Goal: Information Seeking & Learning: Learn about a topic

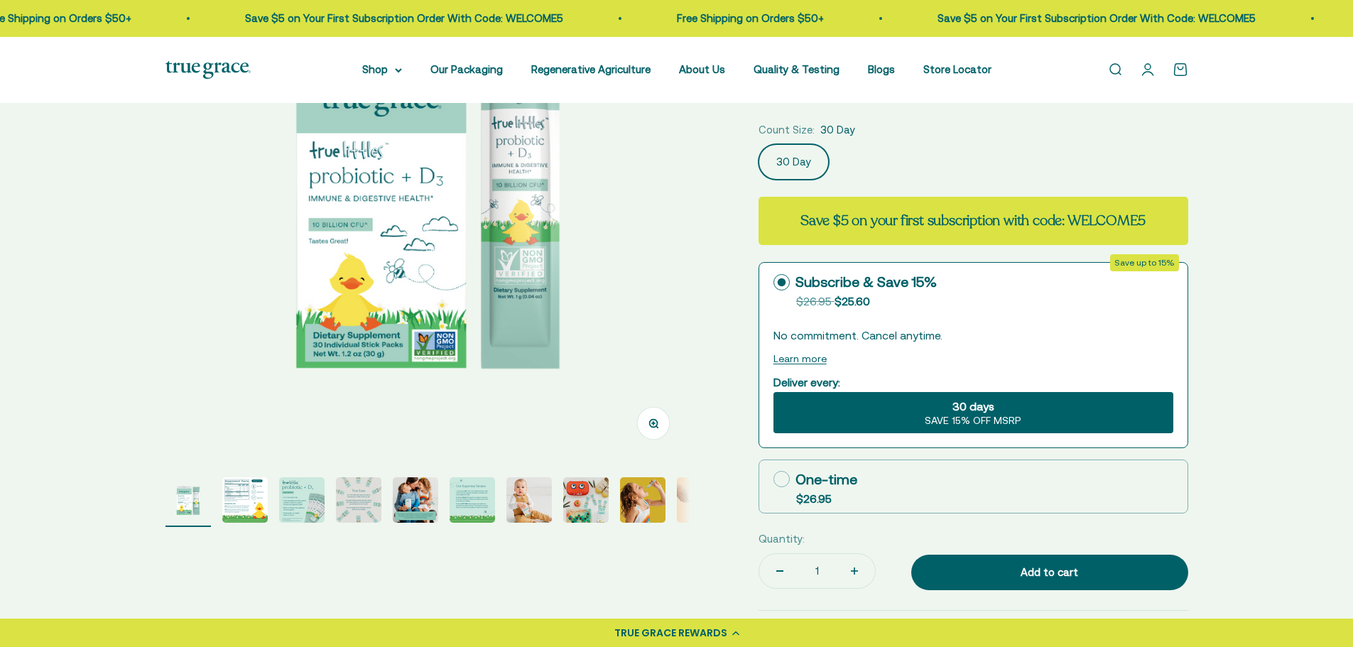
click at [232, 509] on img "Go to item 2" at bounding box center [244, 499] width 45 height 45
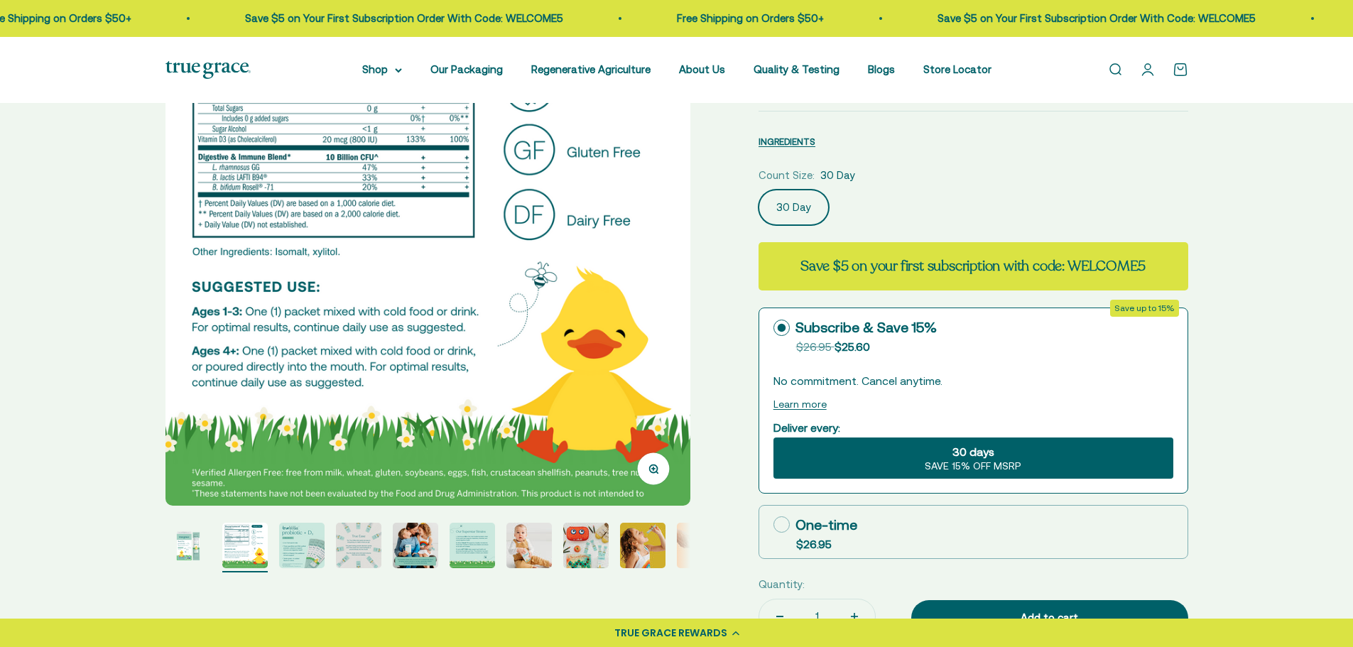
scroll to position [142, 0]
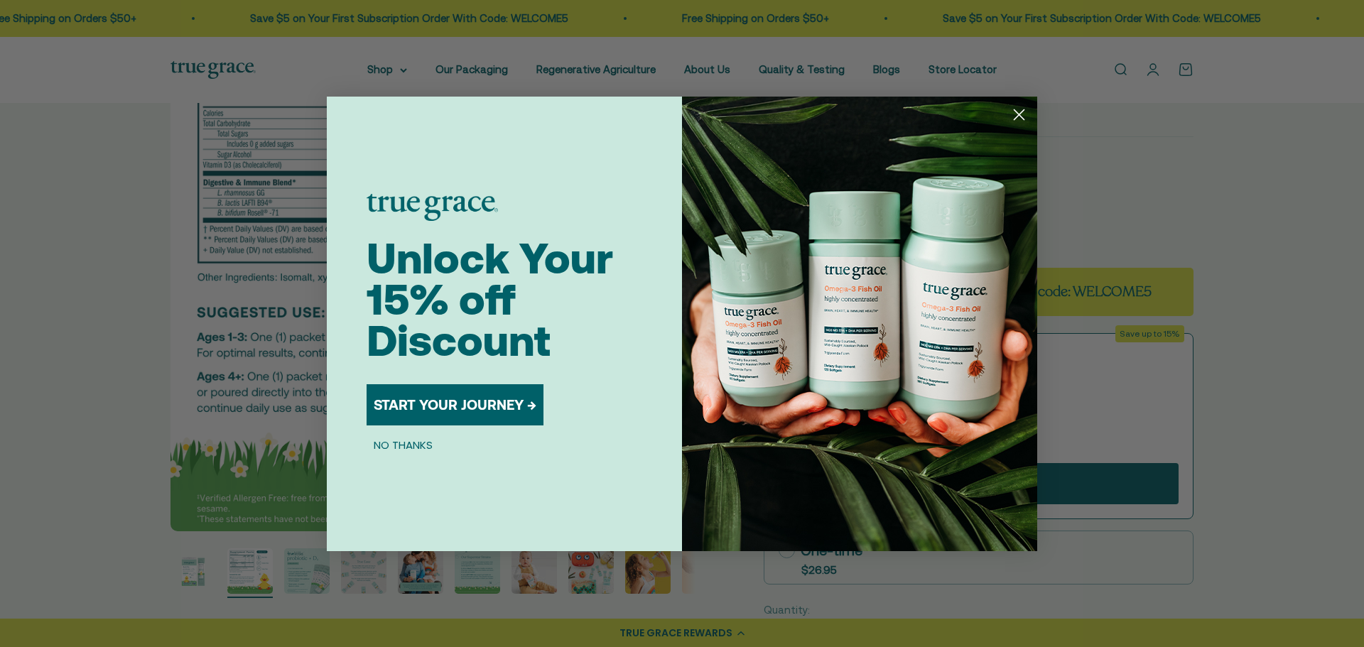
click at [1021, 109] on circle "Close dialog" at bounding box center [1018, 113] width 23 height 23
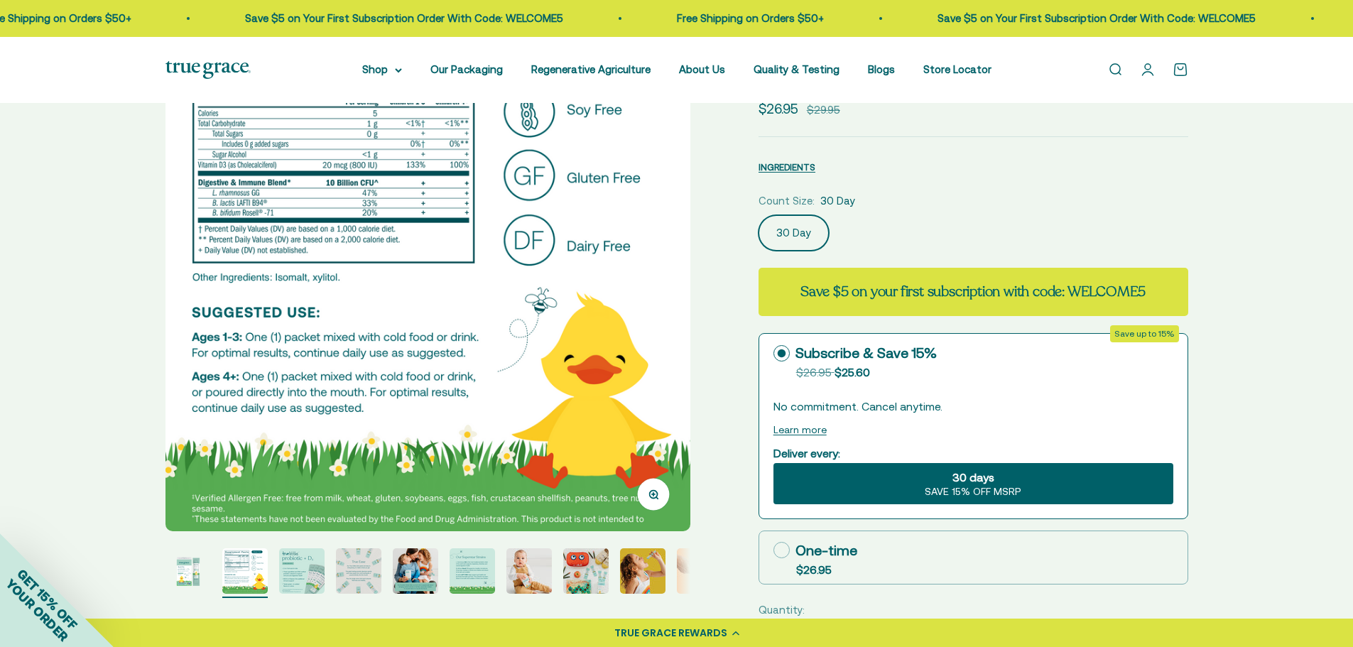
click at [288, 560] on img "Go to item 3" at bounding box center [301, 570] width 45 height 45
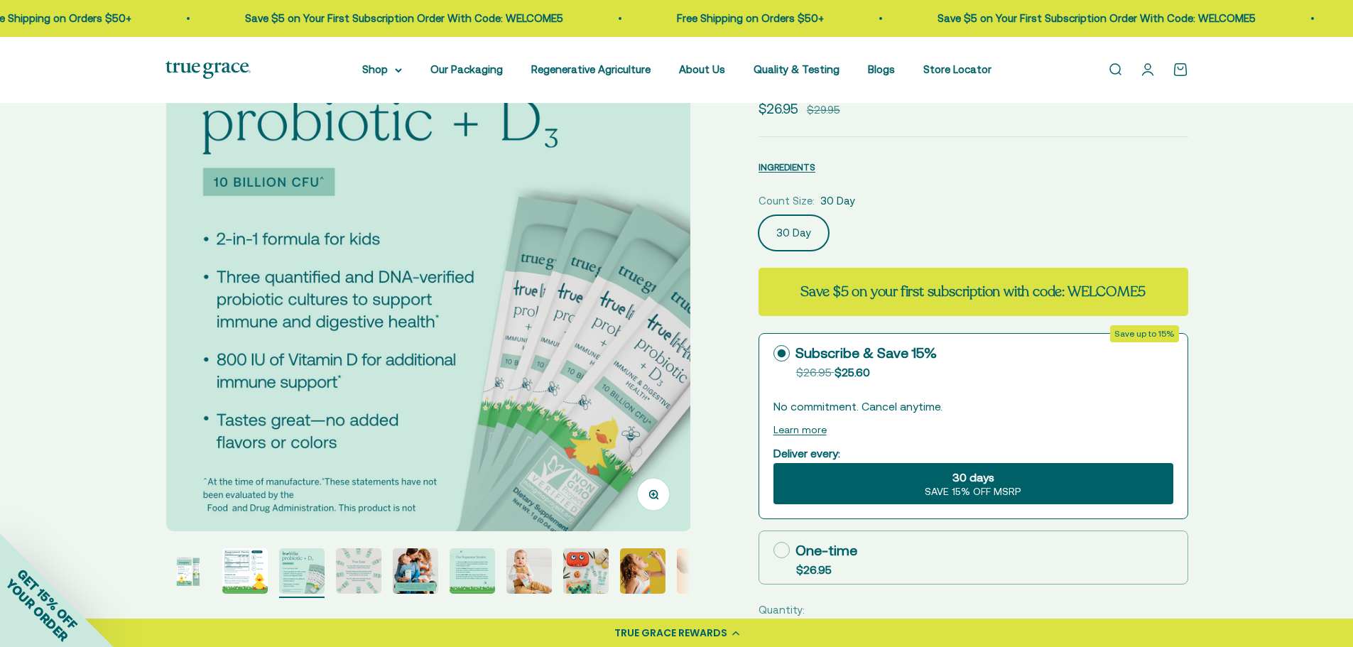
scroll to position [0, 1084]
click at [398, 570] on img "Go to item 5" at bounding box center [415, 570] width 45 height 45
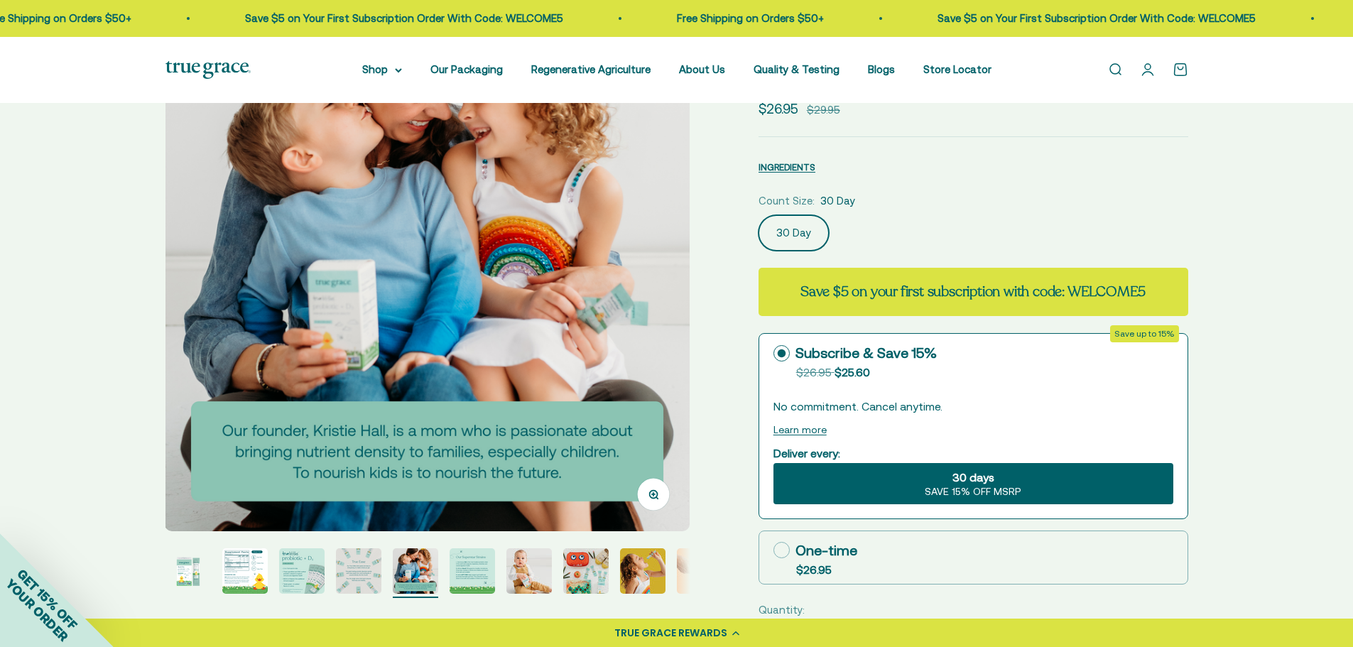
click at [359, 576] on img "Go to item 4" at bounding box center [358, 570] width 45 height 45
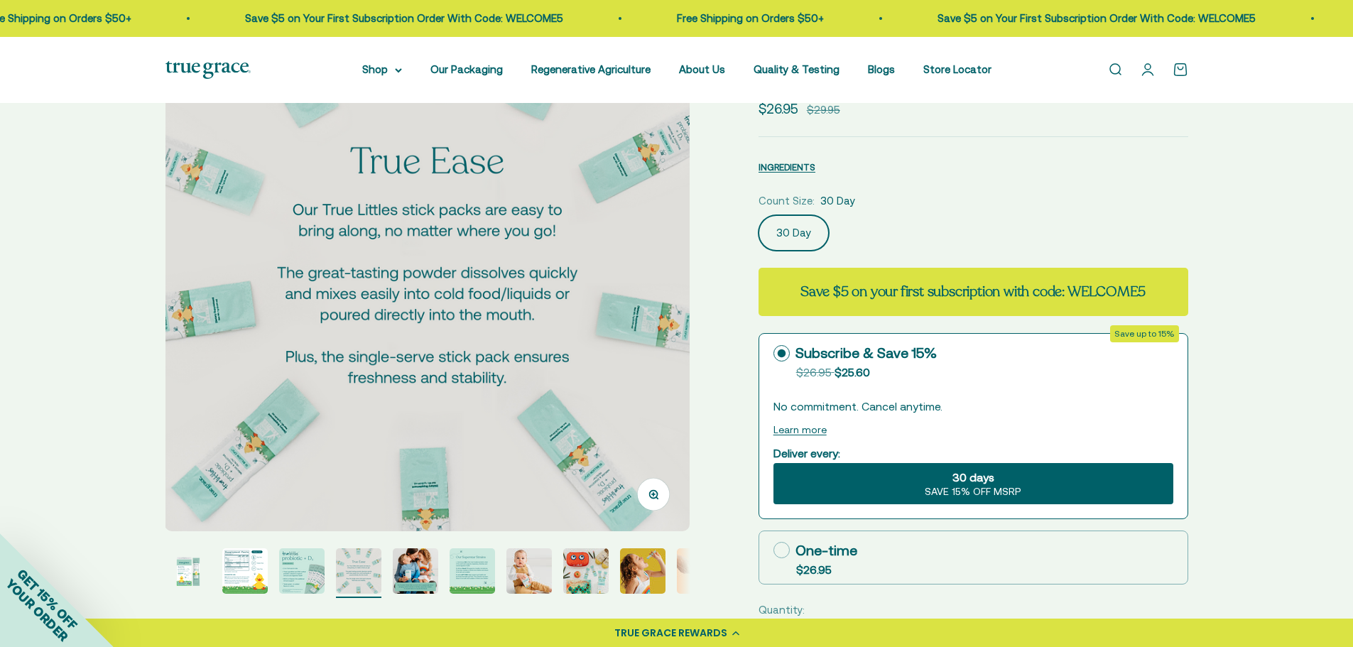
click at [476, 576] on img "Go to item 6" at bounding box center [472, 570] width 45 height 45
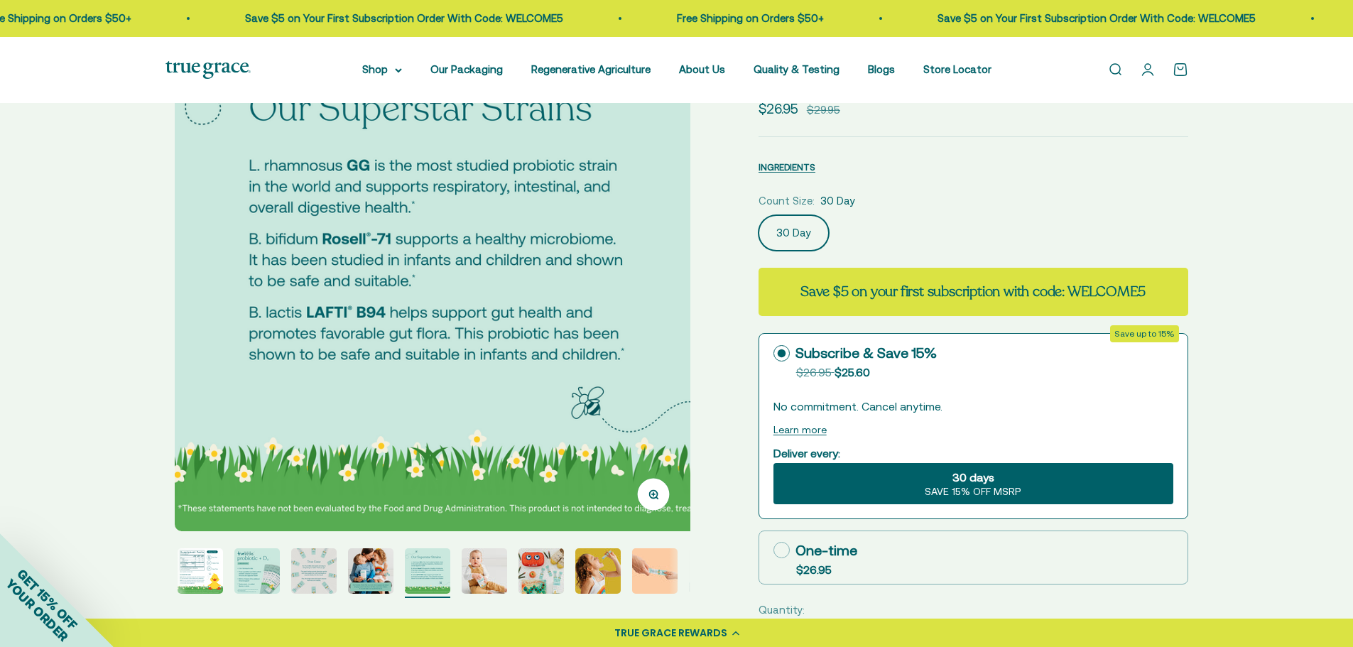
scroll to position [0, 2710]
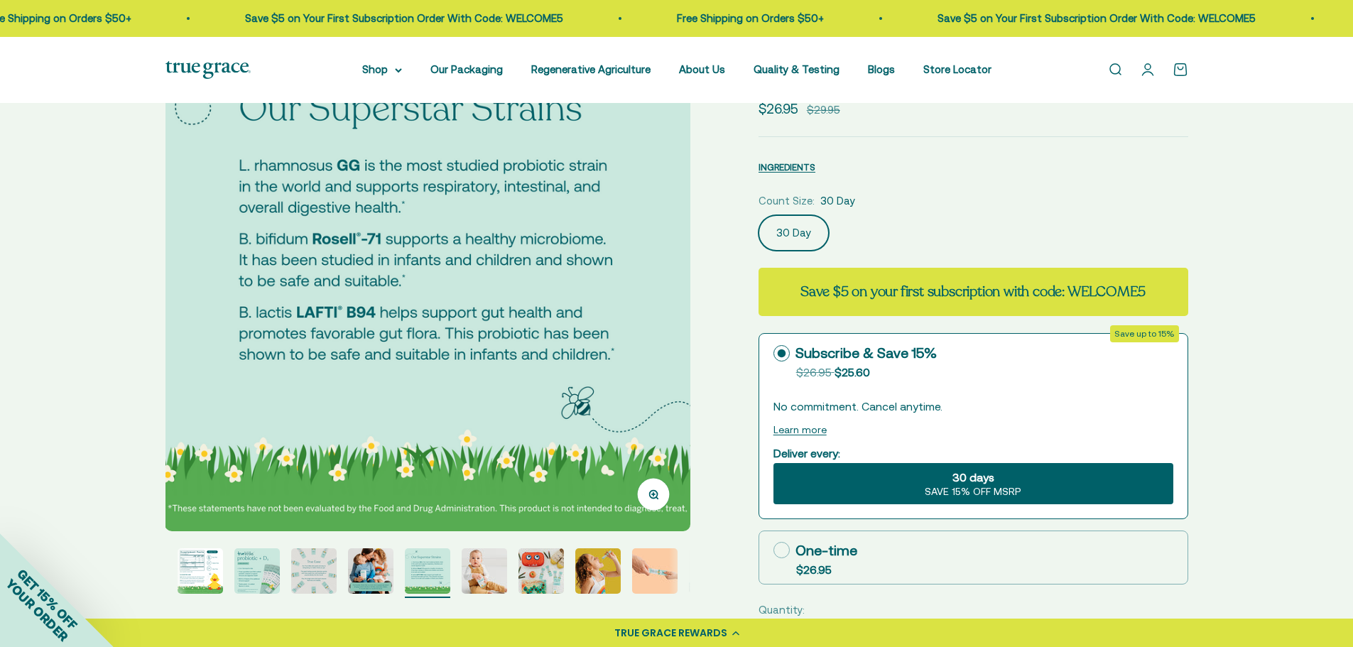
click at [525, 559] on img "Go to item 8" at bounding box center [540, 570] width 45 height 45
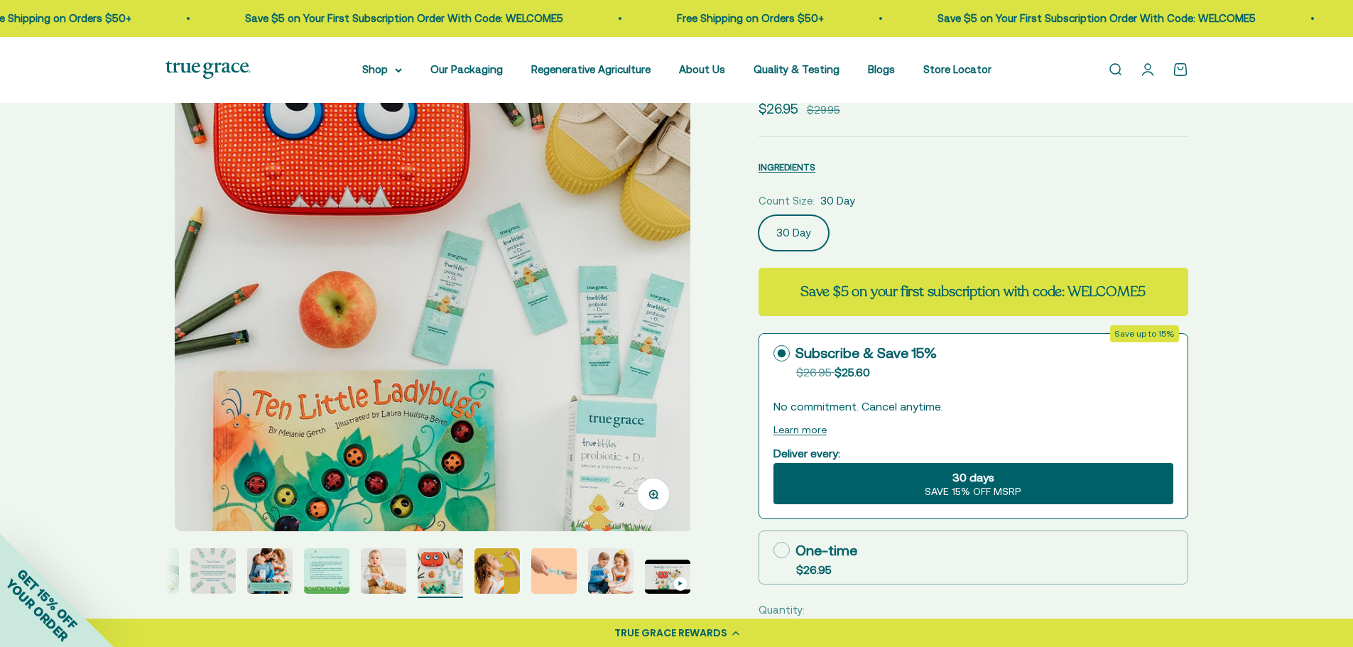
scroll to position [0, 3794]
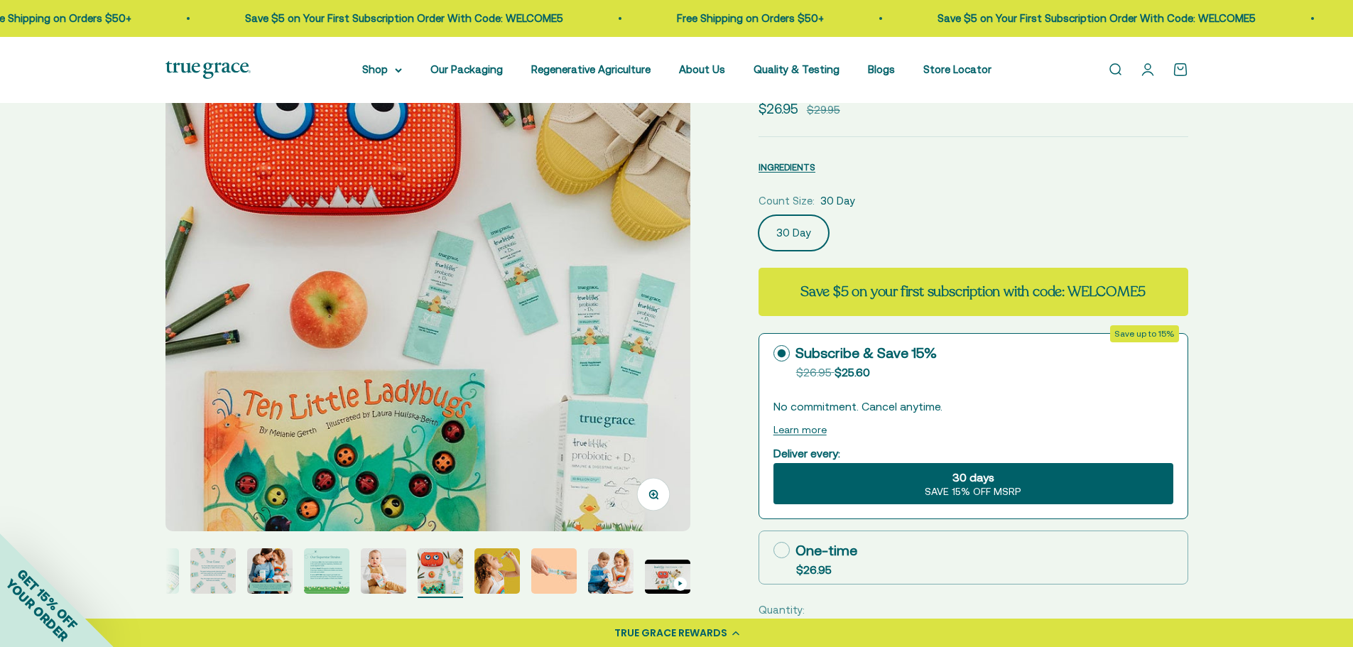
click at [206, 565] on img "Go to item 4" at bounding box center [212, 570] width 45 height 45
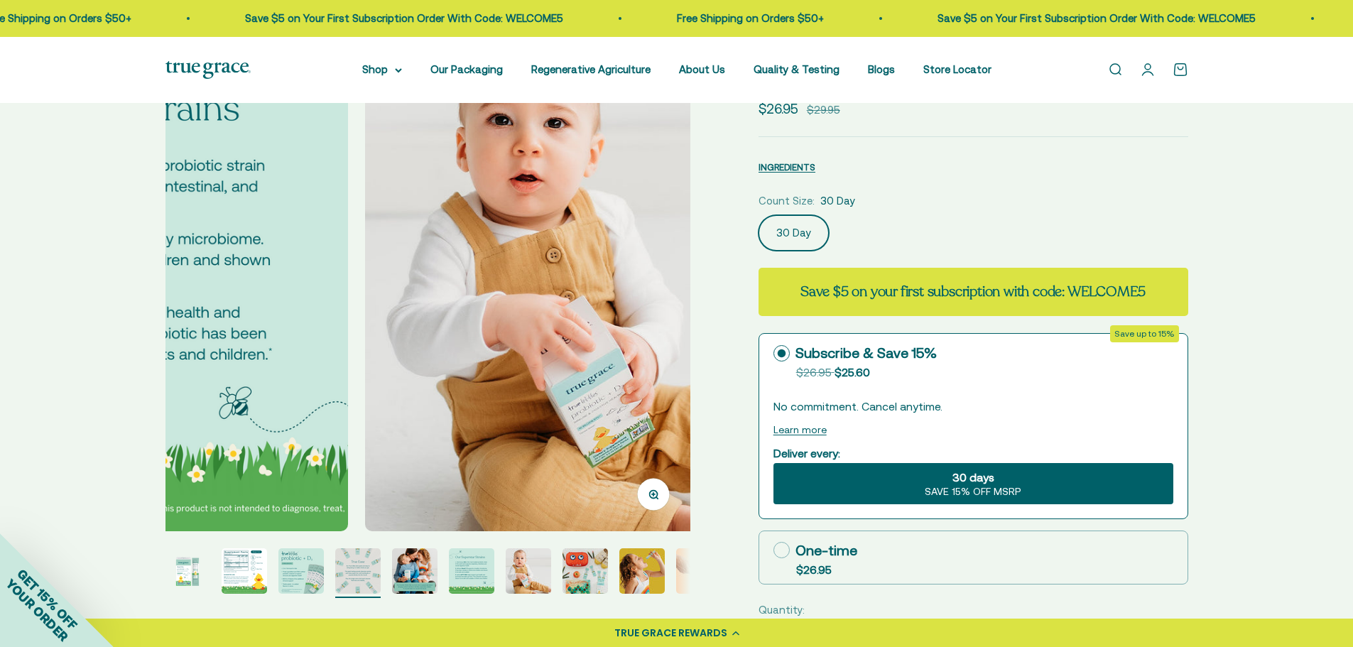
scroll to position [0, 0]
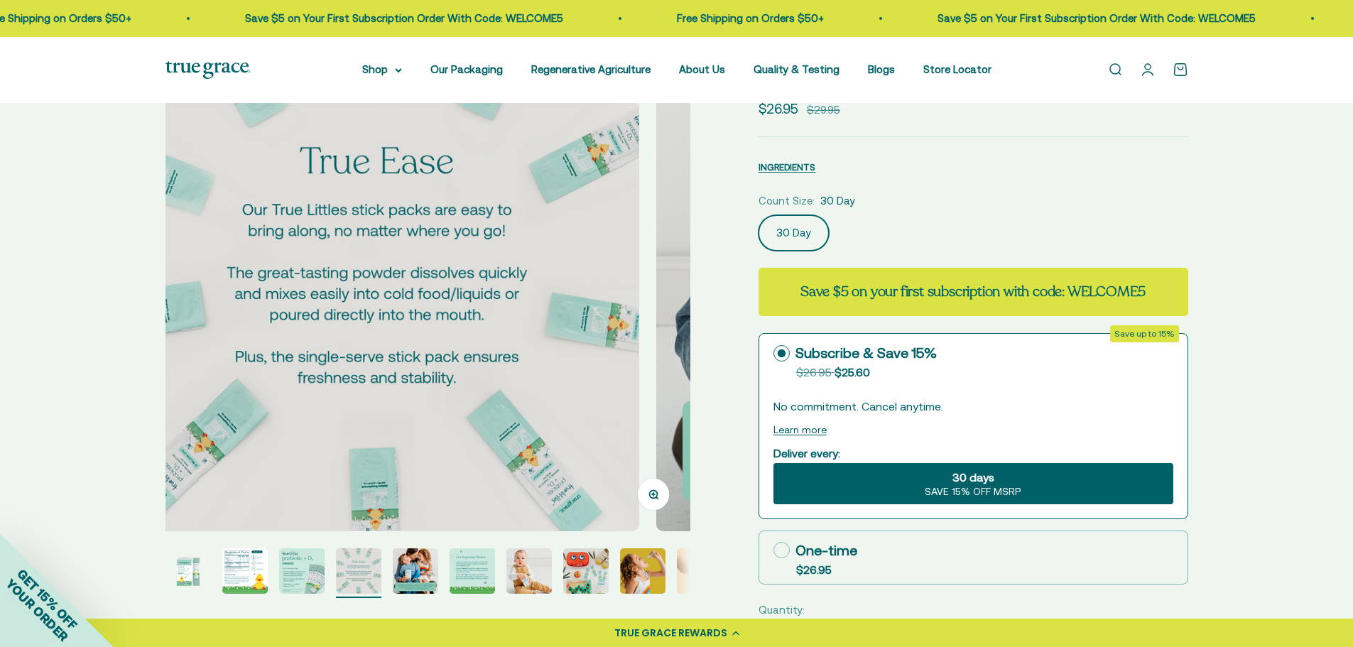
click at [184, 572] on img "Go to item 1" at bounding box center [187, 570] width 45 height 45
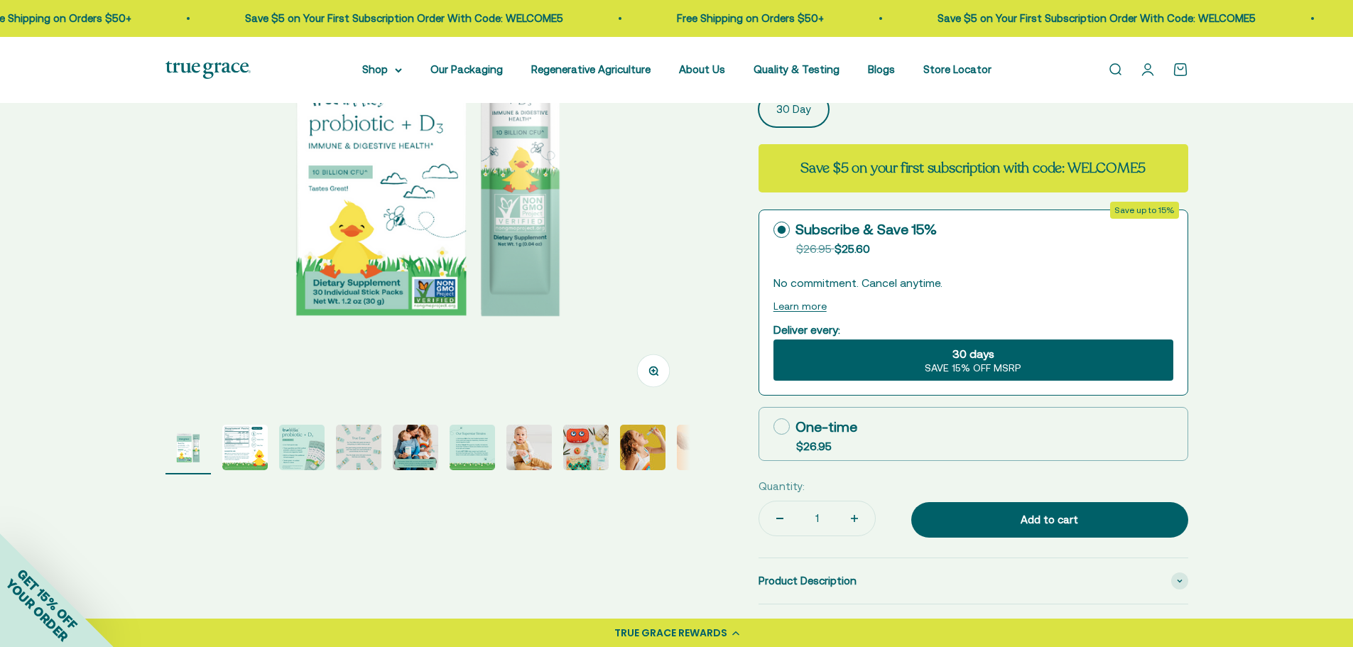
scroll to position [355, 0]
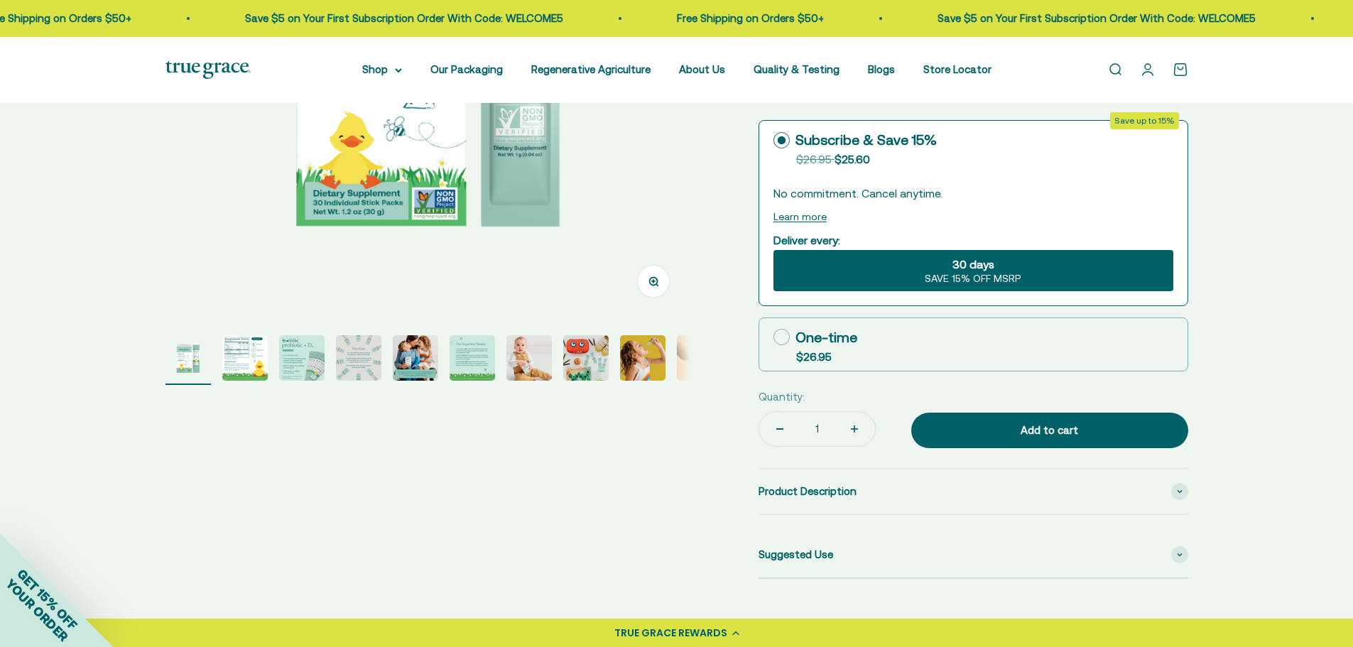
click at [224, 355] on img "Go to item 2" at bounding box center [244, 357] width 45 height 45
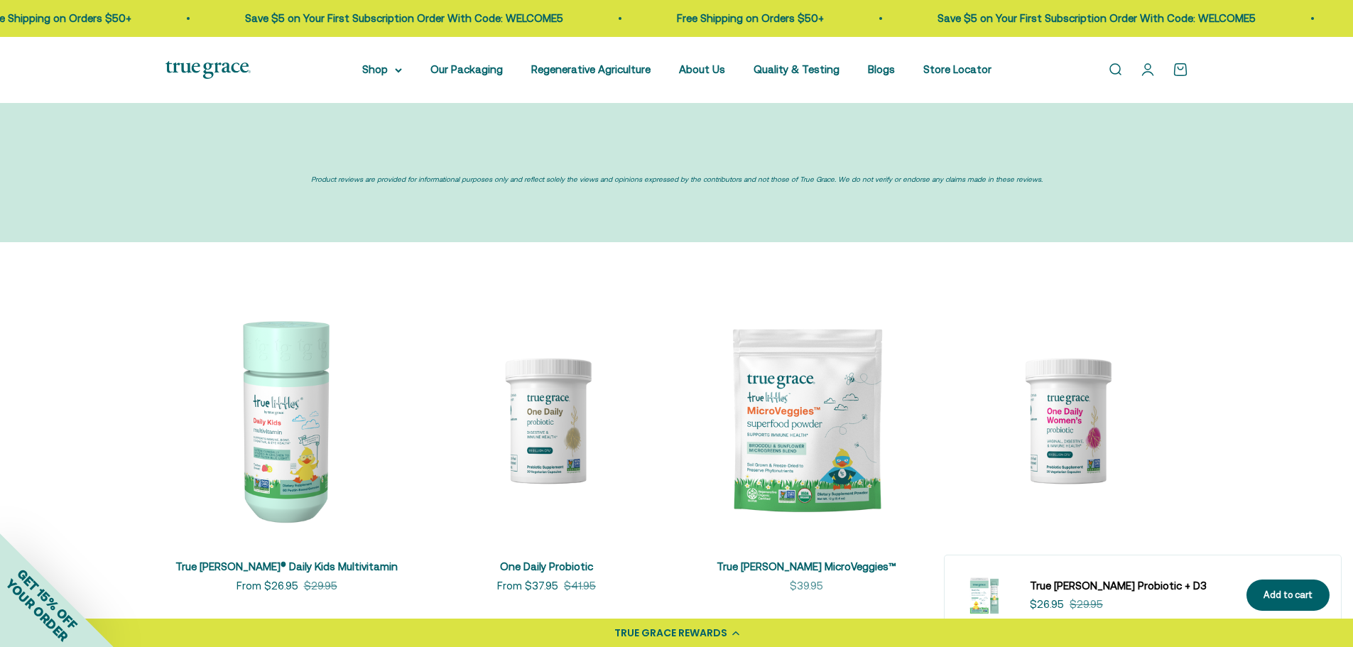
scroll to position [4261, 0]
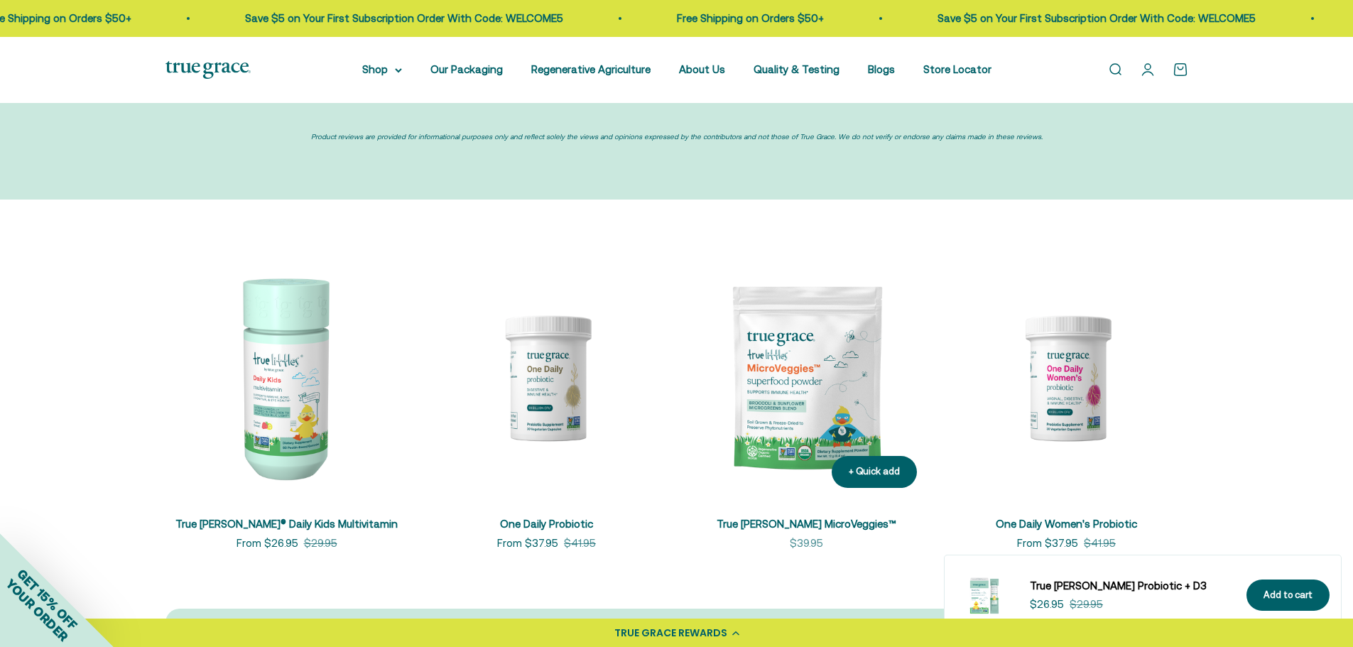
click at [779, 467] on img at bounding box center [806, 377] width 243 height 243
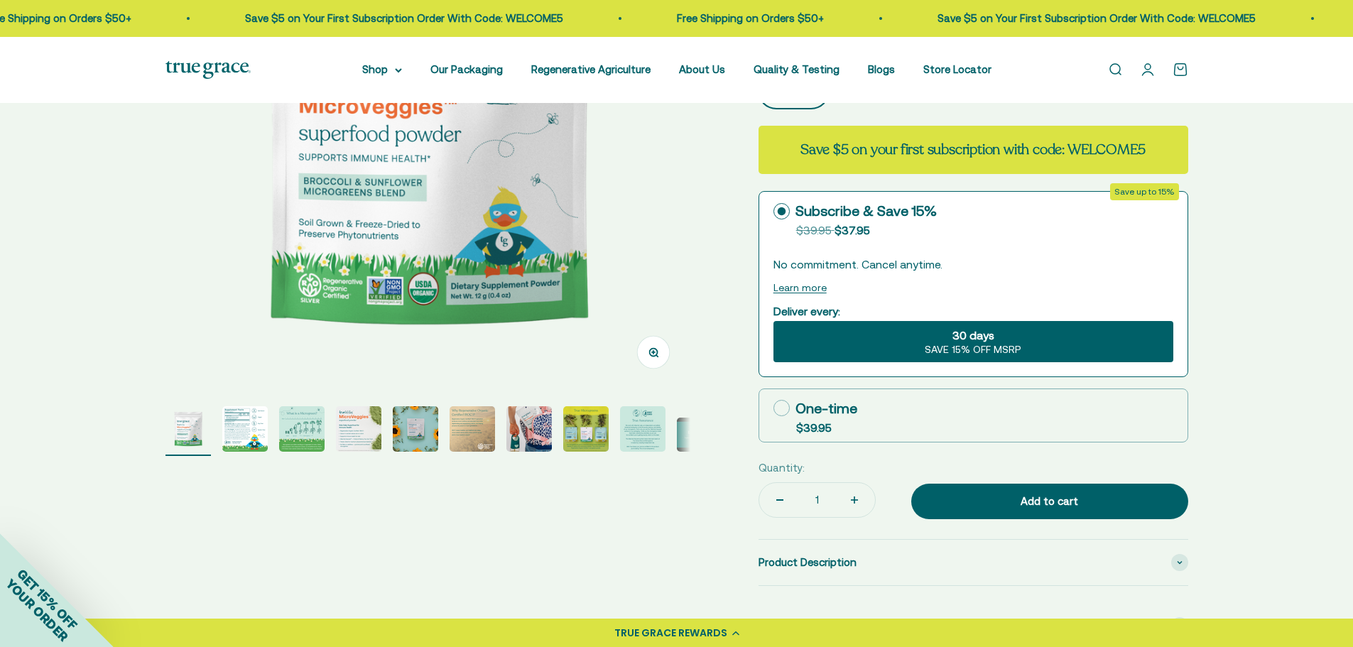
click at [260, 425] on img "Go to item 2" at bounding box center [244, 428] width 45 height 45
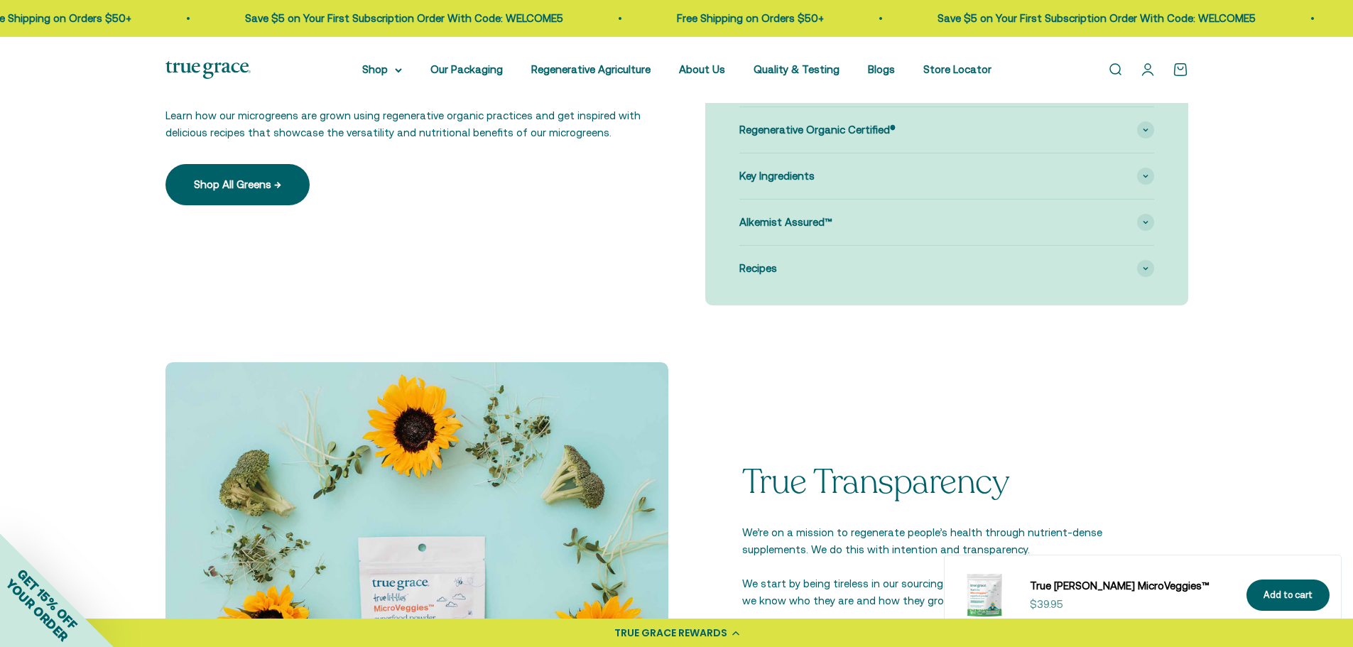
scroll to position [1278, 0]
